Goal: Information Seeking & Learning: Learn about a topic

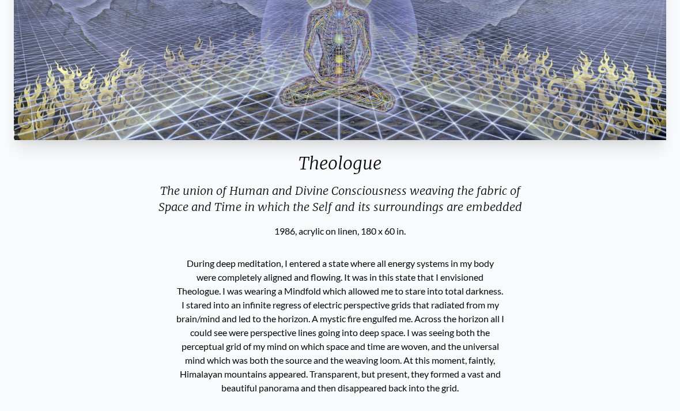
scroll to position [150, 0]
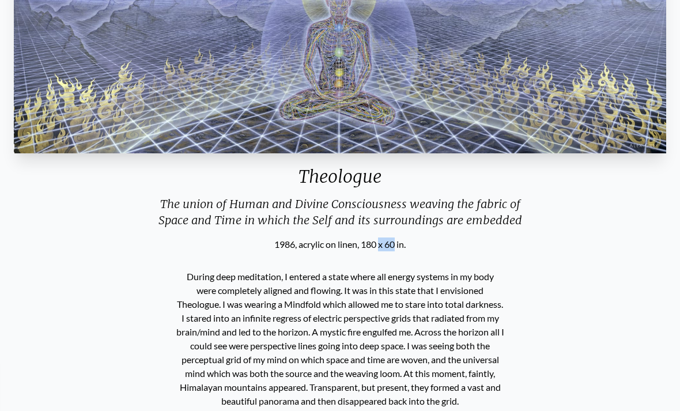
click at [425, 258] on div "During deep meditation, I entered a state where all energy systems in my body w…" at bounding box center [340, 338] width 337 height 175
click at [434, 264] on div "During deep meditation, I entered a state where all energy systems in my body w…" at bounding box center [340, 338] width 337 height 175
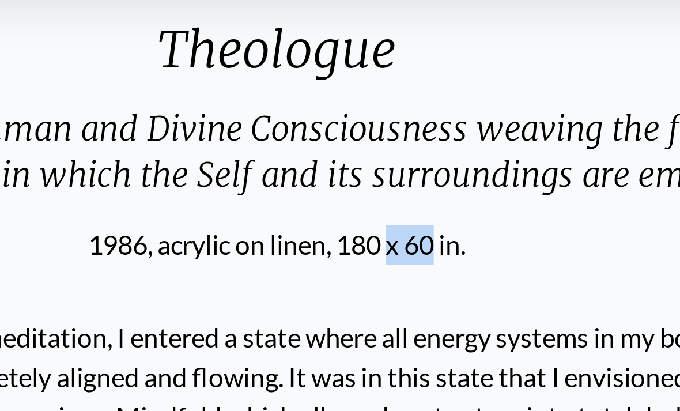
click at [156, 220] on div "1986, acrylic on linen, 180 x 60 in." at bounding box center [339, 227] width 661 height 14
click at [158, 220] on div "1986, acrylic on linen, 180 x 60 in." at bounding box center [339, 227] width 661 height 14
click at [37, 220] on div "1986, acrylic on linen, 180 x 60 in." at bounding box center [339, 227] width 661 height 14
click at [46, 220] on div "1986, acrylic on linen, 180 x 60 in." at bounding box center [339, 227] width 661 height 14
click at [172, 234] on div "During deep meditation, I entered a state where all energy systems in my body w…" at bounding box center [340, 321] width 337 height 175
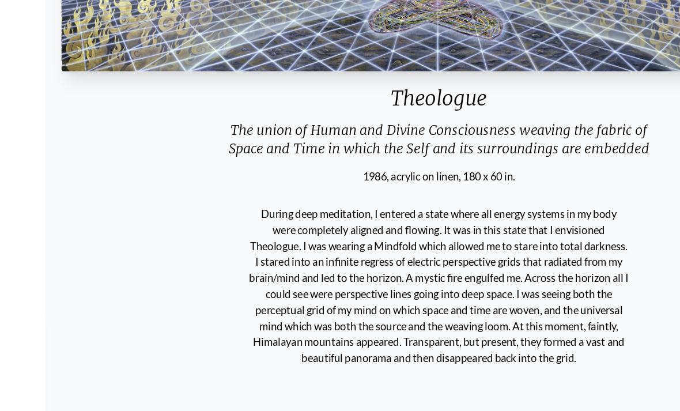
scroll to position [222, 0]
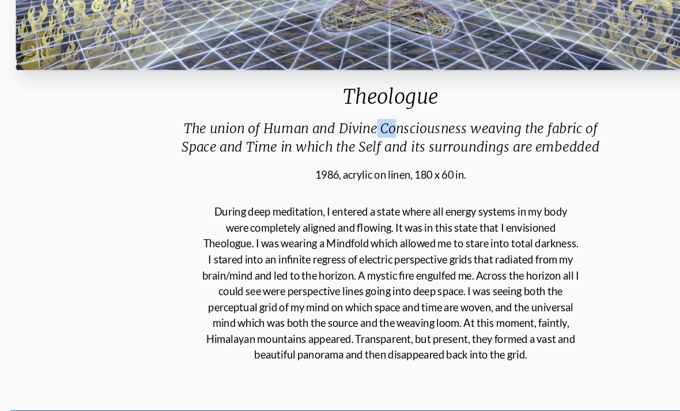
click at [380, 220] on p "During deep meditation, I entered a state where all energy systems in my body w…" at bounding box center [340, 267] width 328 height 147
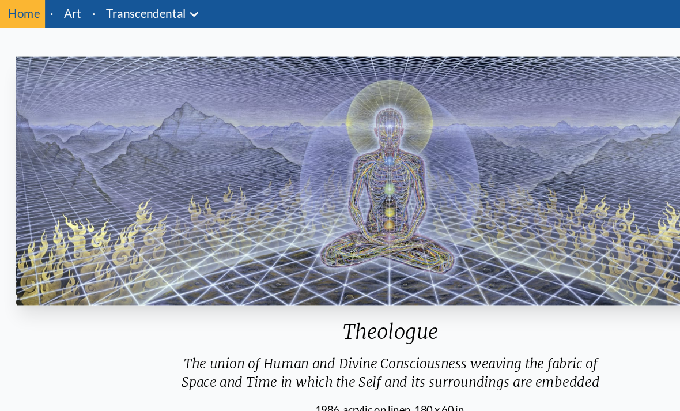
scroll to position [0, 0]
